Goal: Transaction & Acquisition: Download file/media

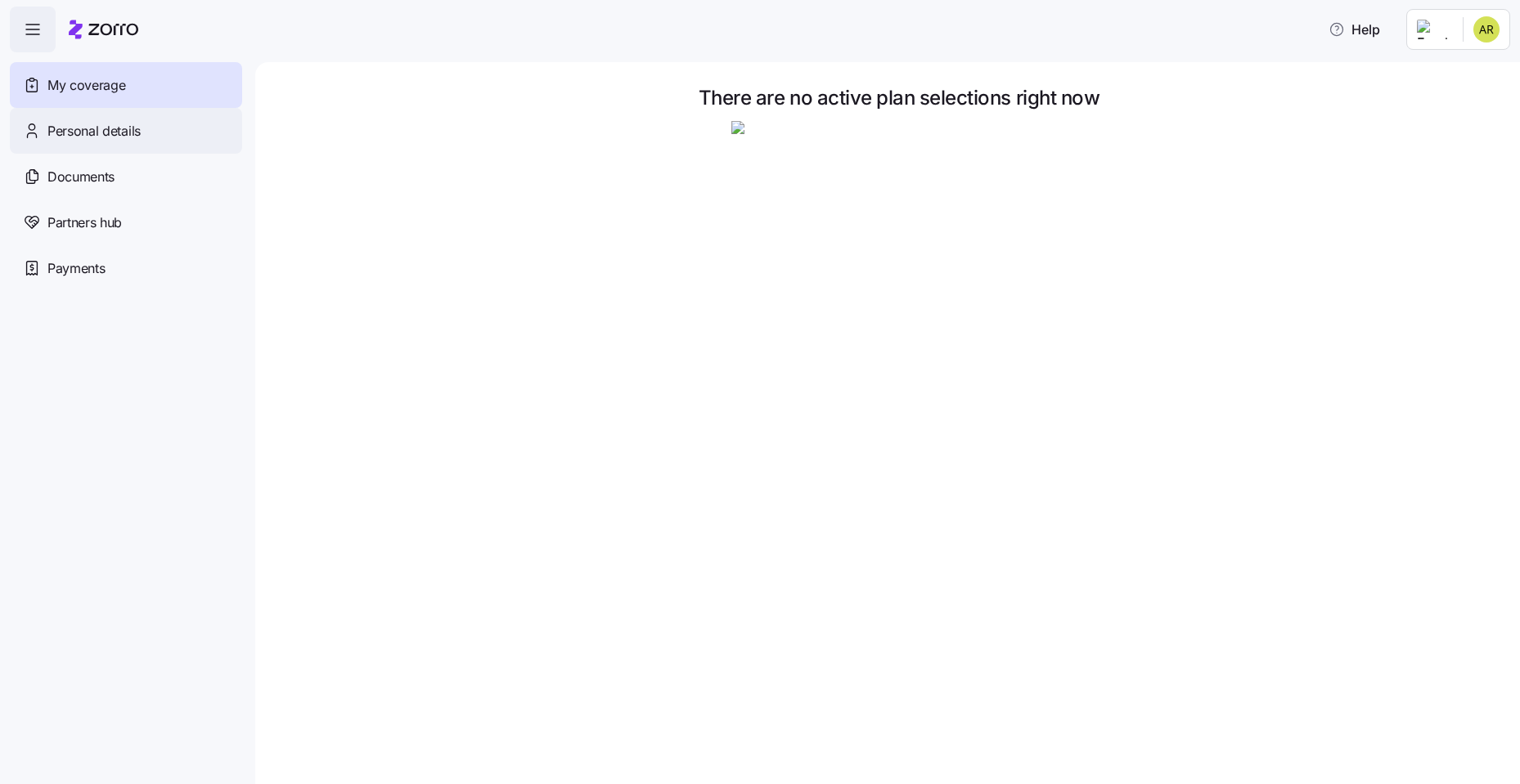
click at [65, 136] on span "Personal details" at bounding box center [94, 131] width 93 height 21
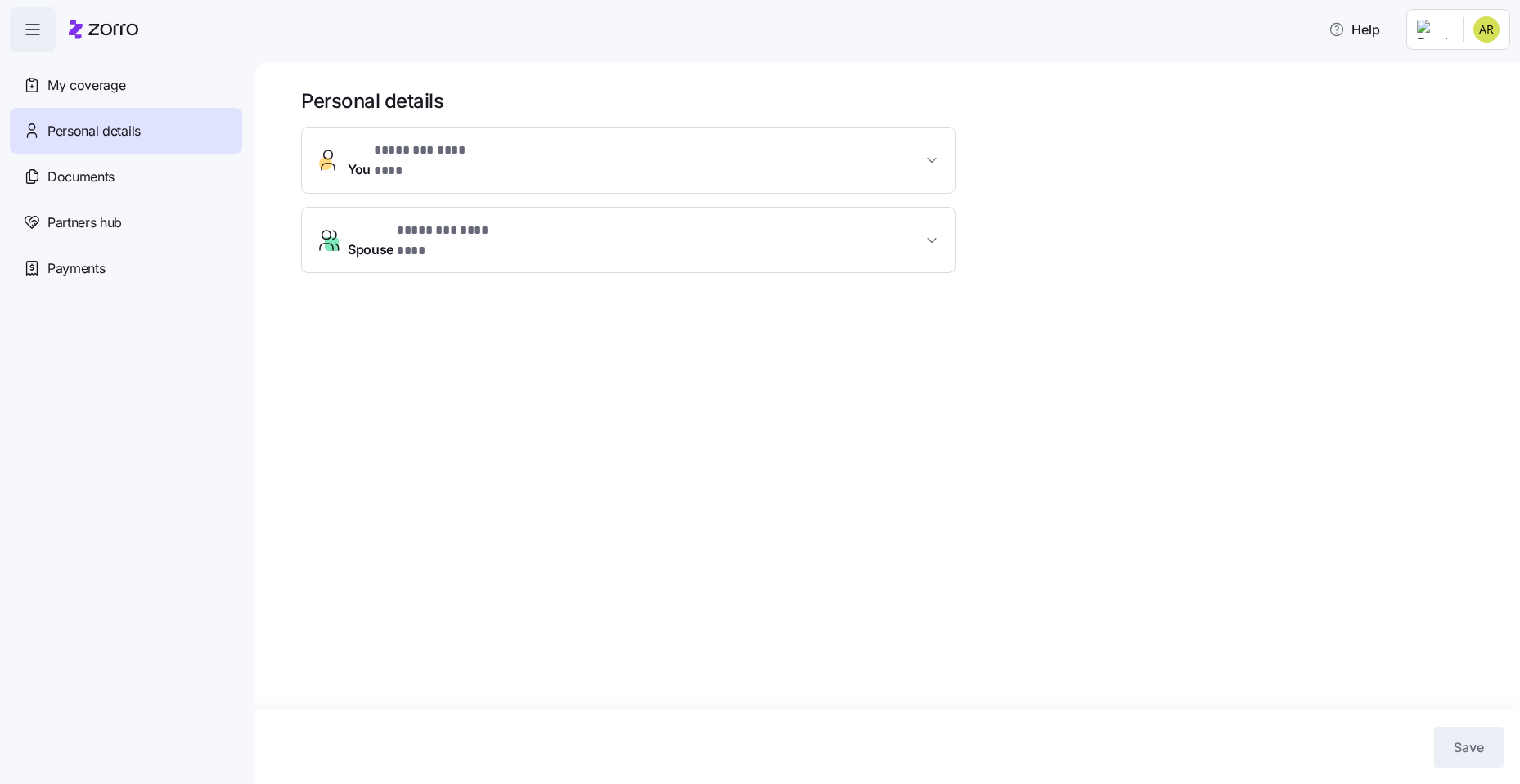
click at [515, 150] on span "You * ******** ******** *" at bounding box center [635, 161] width 574 height 39
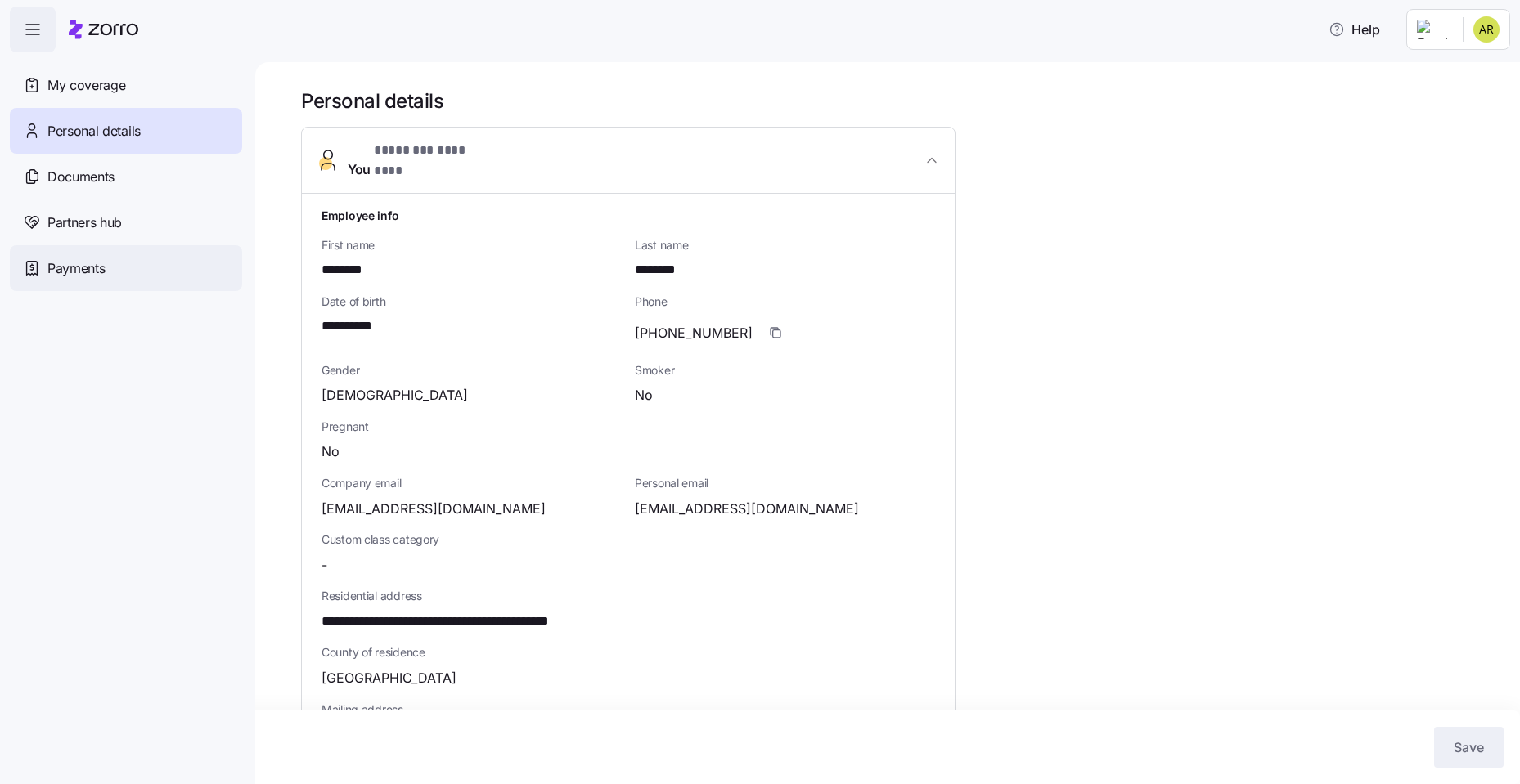
click at [82, 268] on span "Payments" at bounding box center [76, 268] width 57 height 21
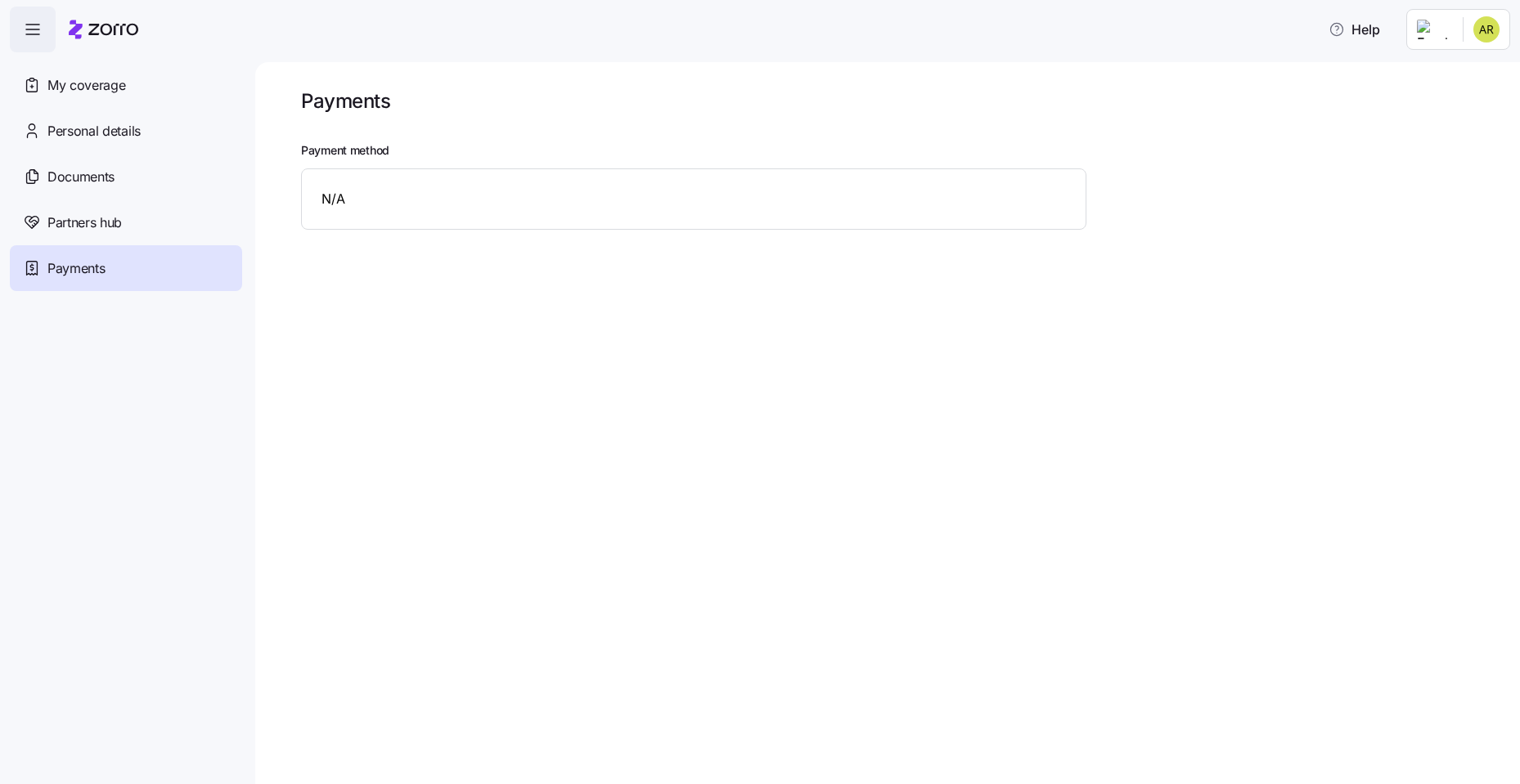
click at [102, 87] on span "My coverage" at bounding box center [86, 85] width 78 height 21
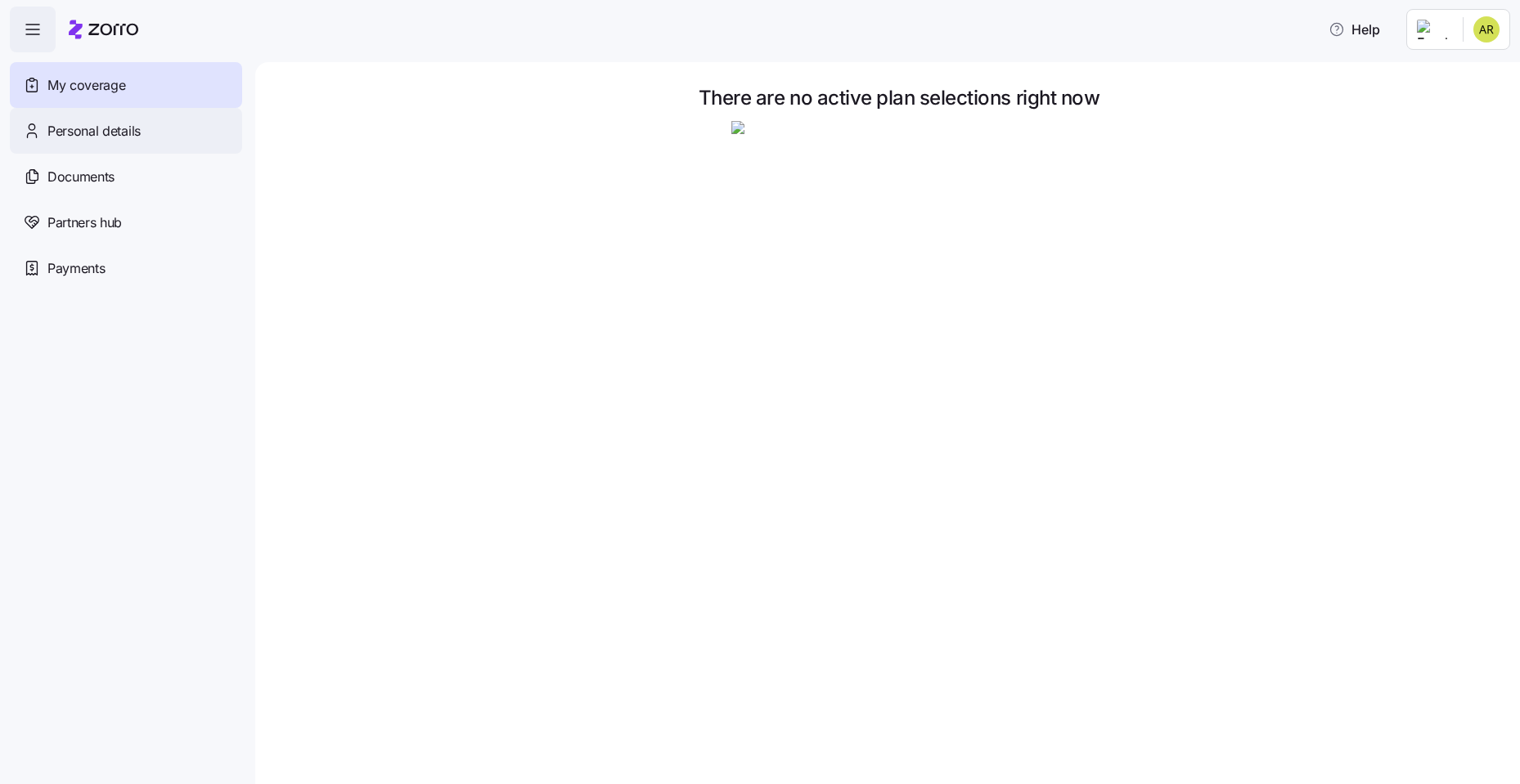
click at [102, 136] on span "Personal details" at bounding box center [94, 131] width 93 height 21
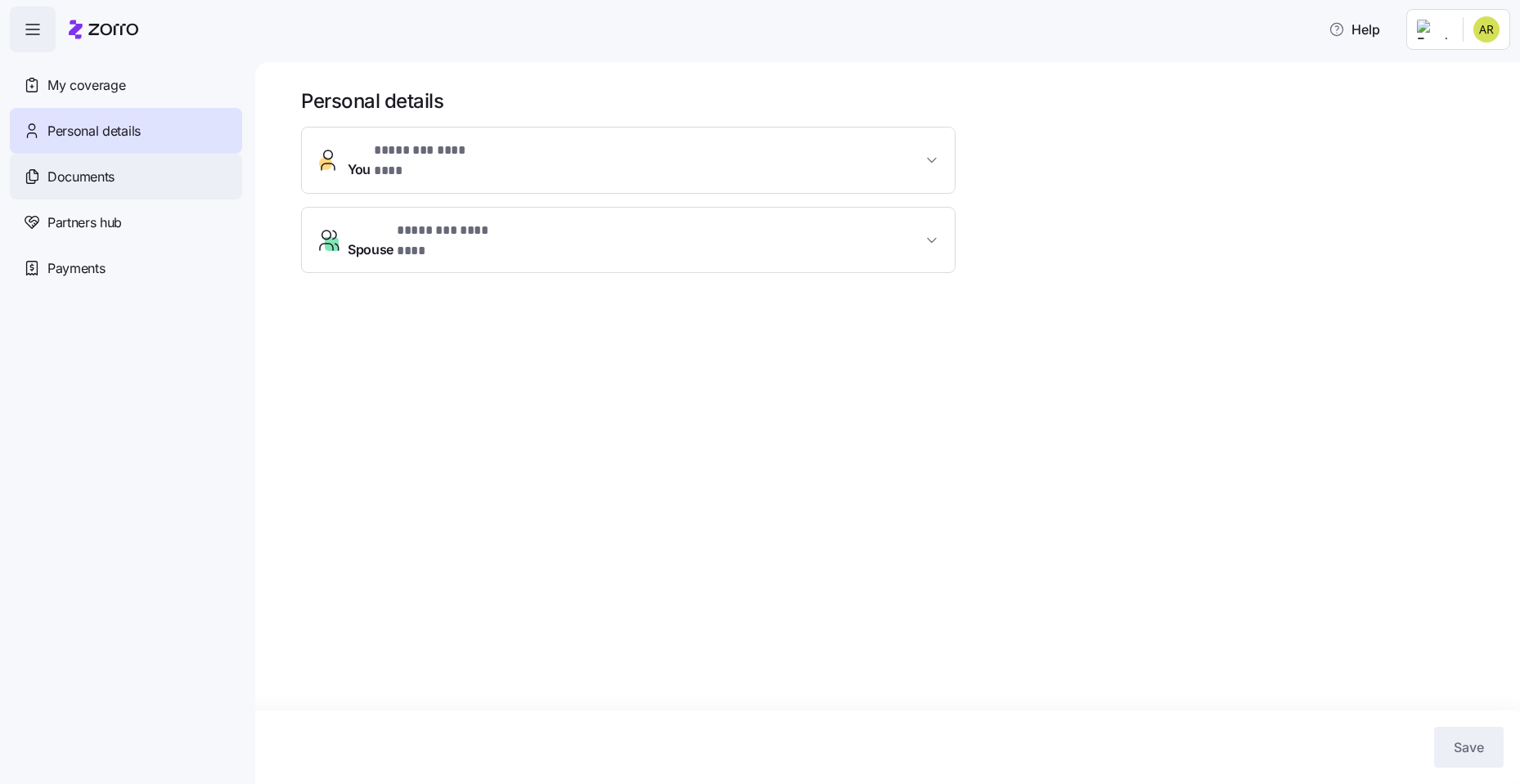
click at [98, 181] on span "Documents" at bounding box center [81, 177] width 67 height 21
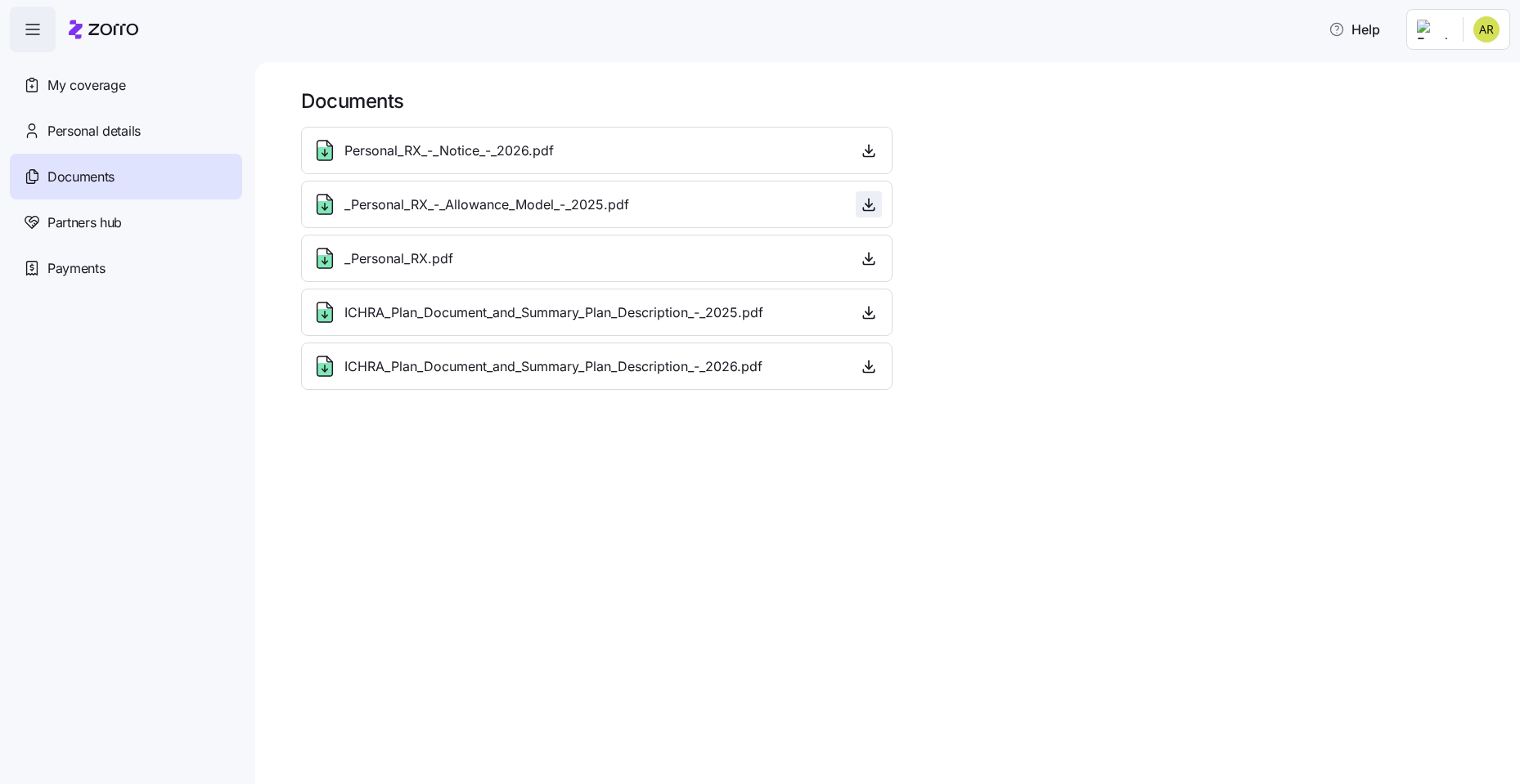
click at [867, 208] on icon "button" at bounding box center [869, 205] width 16 height 16
click at [866, 152] on icon "button" at bounding box center [869, 151] width 16 height 16
click at [653, 324] on div "ICHRA_Plan_Document_and_Summary_Plan_Description_-_2025.pdf" at bounding box center [537, 312] width 451 height 26
click at [863, 373] on icon "button" at bounding box center [869, 366] width 16 height 16
